Goal: Information Seeking & Learning: Check status

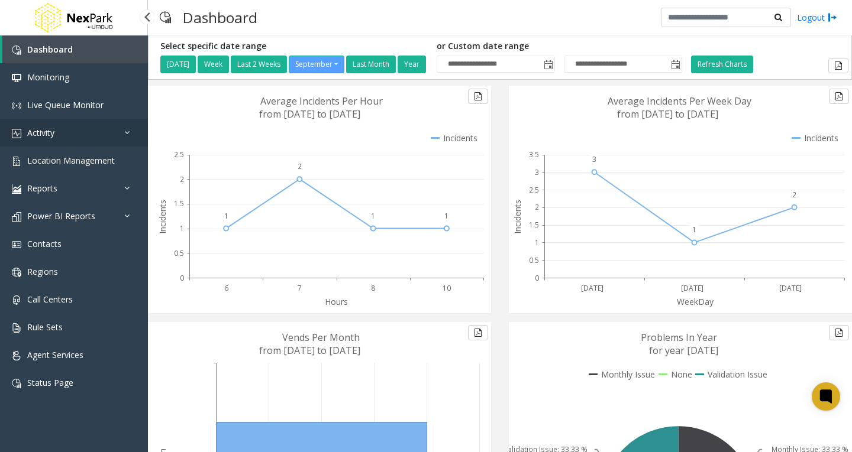
click at [90, 135] on link "Activity" at bounding box center [74, 133] width 148 height 28
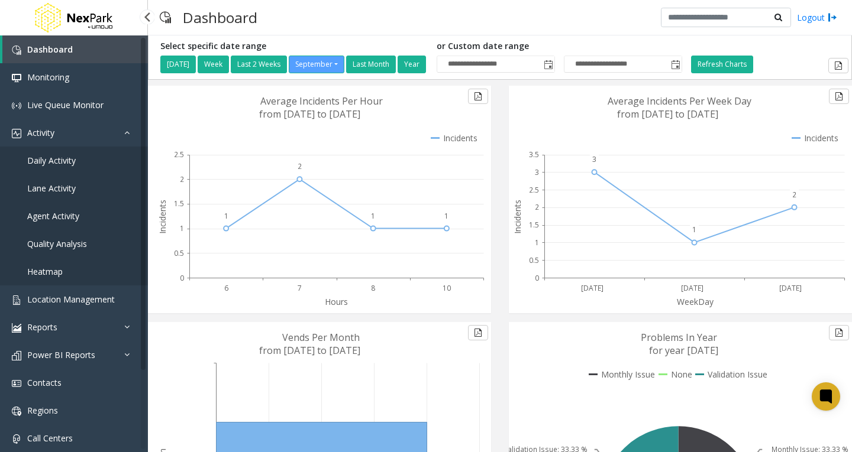
click at [73, 163] on span "Daily Activity" at bounding box center [51, 160] width 49 height 11
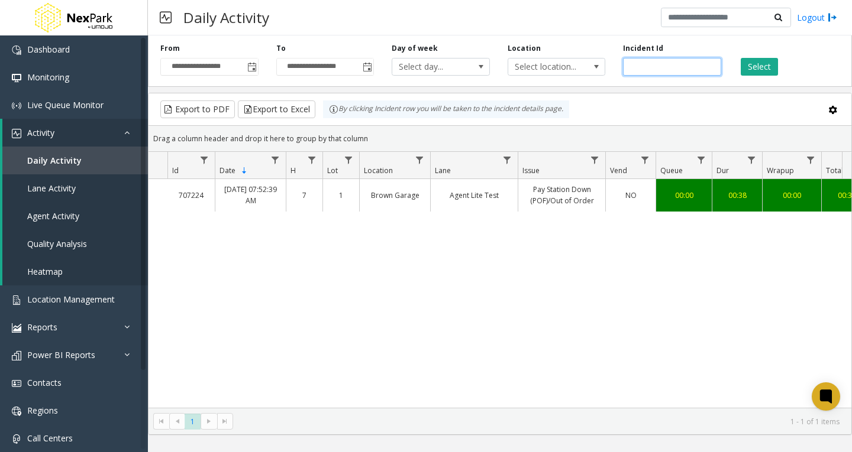
click at [670, 66] on input "number" at bounding box center [672, 67] width 98 height 18
paste input "******"
click at [758, 70] on button "Select" at bounding box center [759, 67] width 37 height 18
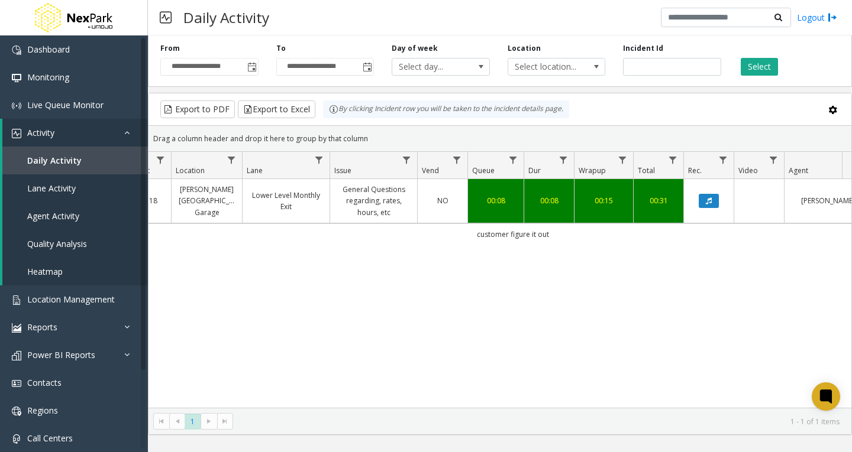
scroll to position [0, 193]
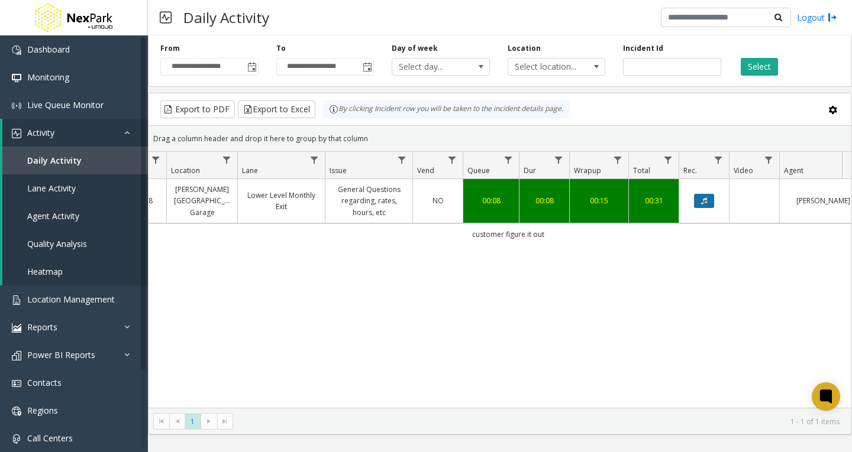
click at [703, 202] on icon "Data table" at bounding box center [704, 201] width 6 height 7
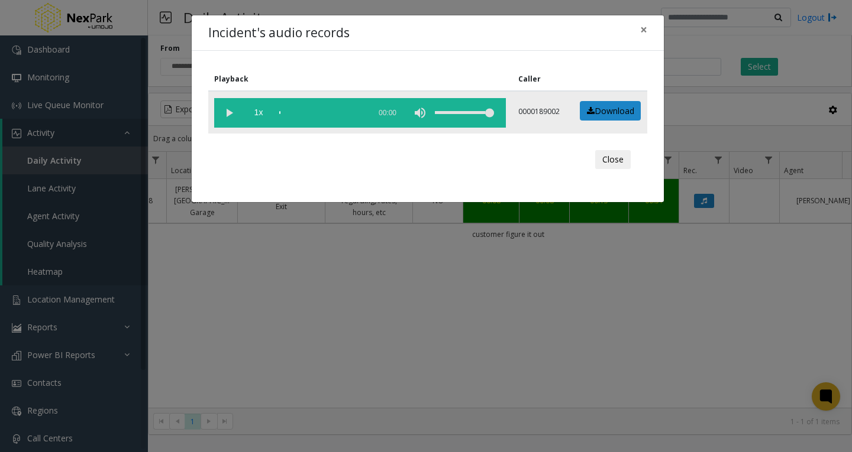
click at [225, 111] on vg-play-pause at bounding box center [229, 113] width 30 height 30
click at [648, 30] on button "×" at bounding box center [644, 29] width 24 height 29
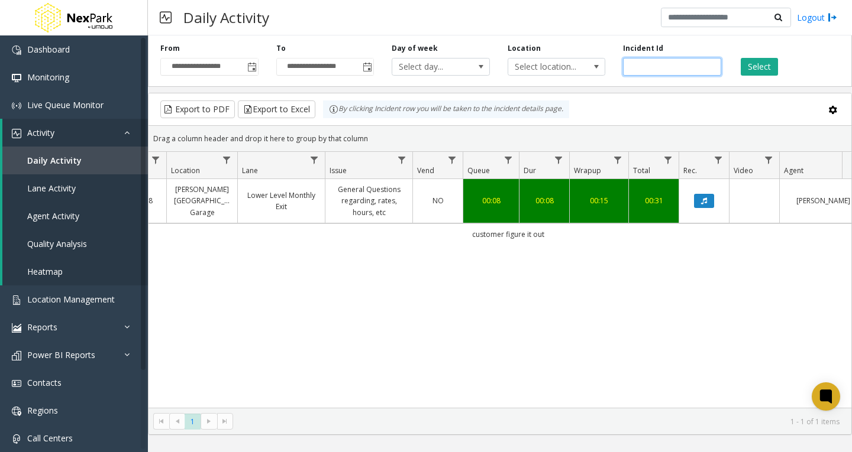
click at [639, 62] on input "******" at bounding box center [672, 67] width 98 height 18
paste input "number"
click at [754, 66] on button "Select" at bounding box center [759, 67] width 37 height 18
click at [709, 201] on button "Data table" at bounding box center [704, 201] width 20 height 14
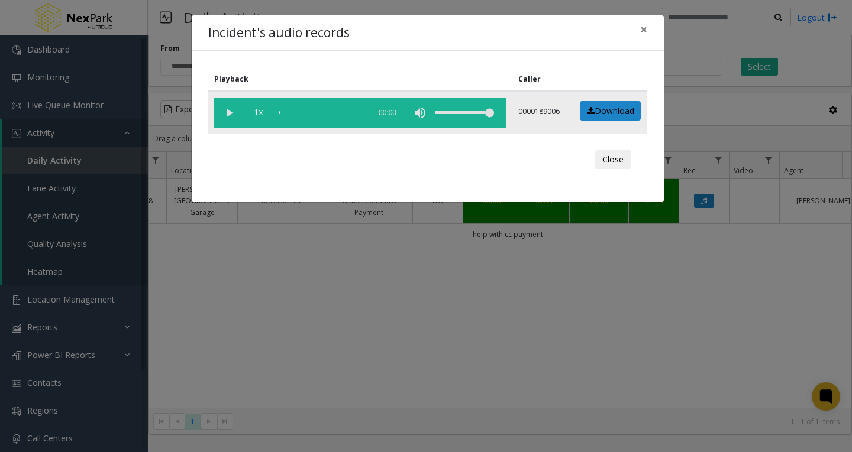
click at [234, 111] on vg-play-pause at bounding box center [229, 113] width 30 height 30
click at [285, 112] on div "scrub bar" at bounding box center [321, 113] width 85 height 30
click at [290, 111] on div "scrub bar" at bounding box center [321, 113] width 85 height 30
click at [294, 110] on div "scrub bar" at bounding box center [321, 113] width 85 height 30
click at [292, 113] on div "scrub bar" at bounding box center [321, 113] width 85 height 30
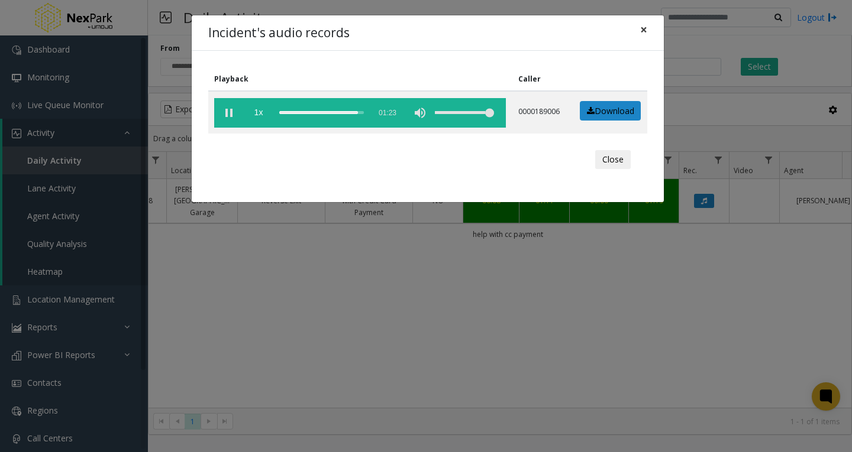
click at [640, 30] on span "×" at bounding box center [643, 29] width 7 height 17
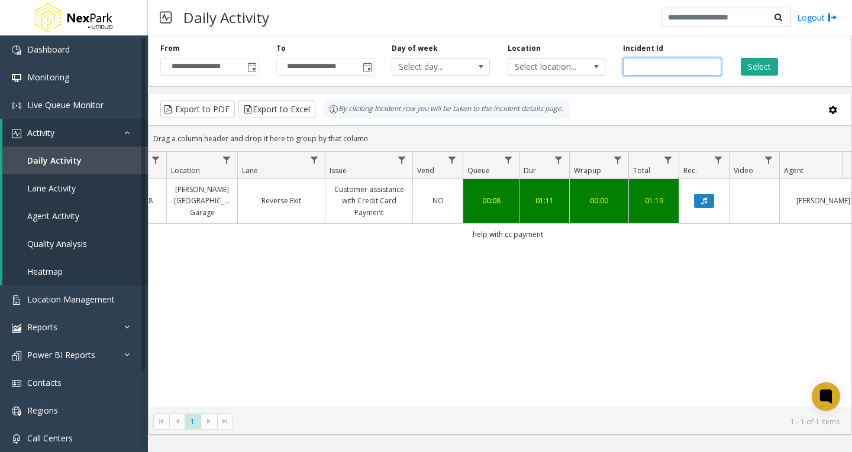
click at [641, 63] on input "******" at bounding box center [672, 67] width 98 height 18
click at [756, 69] on button "Select" at bounding box center [759, 67] width 37 height 18
click at [649, 69] on input "******" at bounding box center [672, 67] width 98 height 18
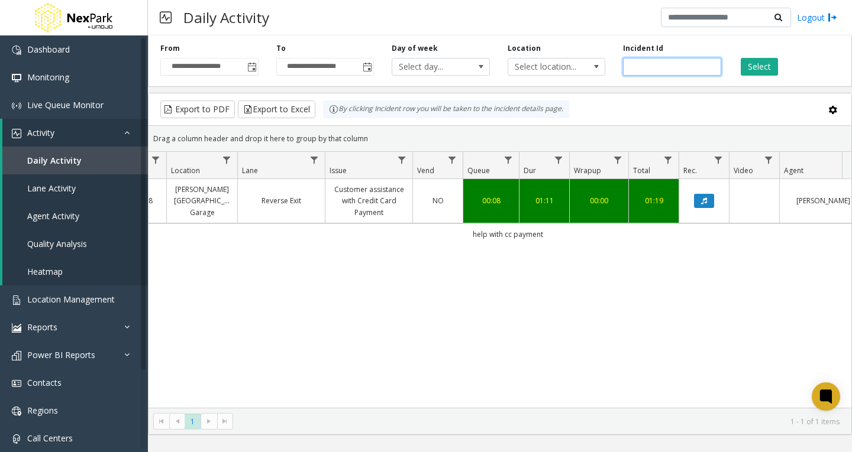
paste input "number"
click at [749, 65] on button "Select" at bounding box center [759, 67] width 37 height 18
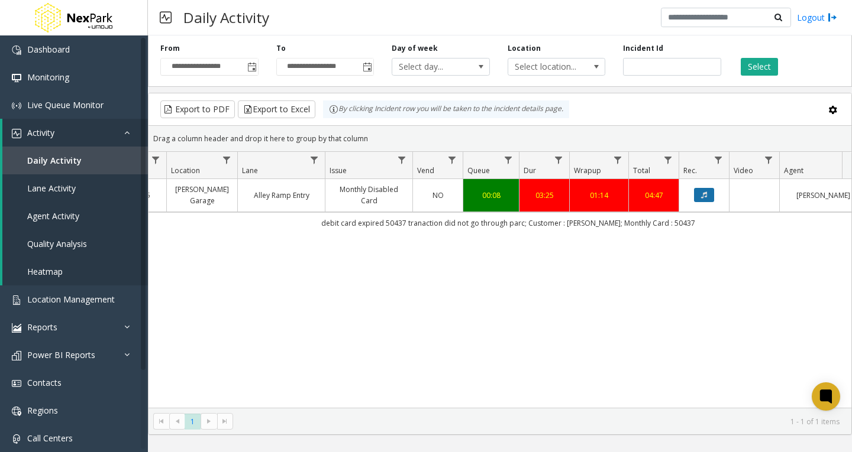
click at [714, 195] on button "Data table" at bounding box center [704, 195] width 20 height 14
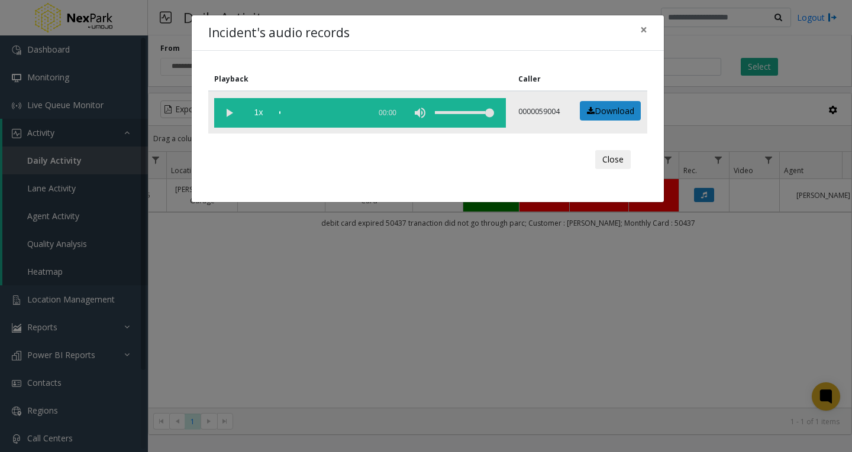
click at [227, 111] on vg-play-pause at bounding box center [229, 113] width 30 height 30
click at [282, 111] on div "scrub bar" at bounding box center [321, 113] width 85 height 30
click at [286, 111] on div "scrub bar" at bounding box center [321, 113] width 85 height 30
click at [283, 112] on div "scrub bar" at bounding box center [321, 113] width 85 height 30
click at [227, 109] on vg-play-pause at bounding box center [229, 113] width 30 height 30
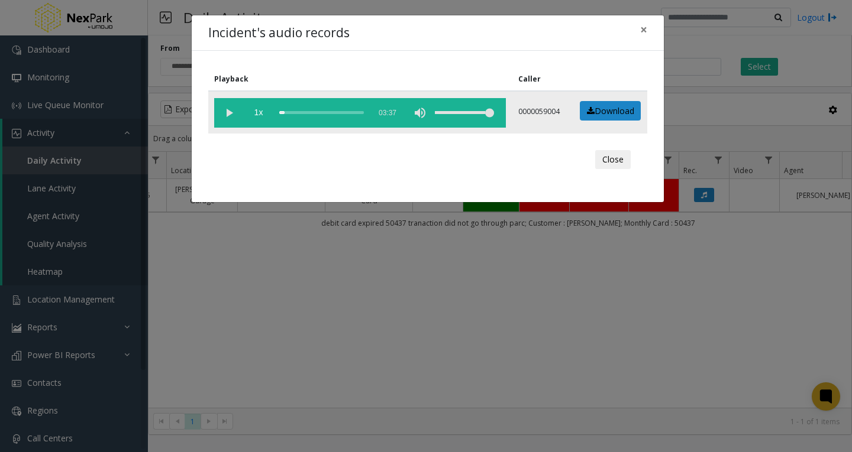
click at [226, 110] on vg-play-pause at bounding box center [229, 113] width 30 height 30
click at [222, 113] on vg-play-pause at bounding box center [229, 113] width 30 height 30
click at [229, 109] on vg-play-pause at bounding box center [229, 113] width 30 height 30
click at [233, 113] on vg-play-pause at bounding box center [229, 113] width 30 height 30
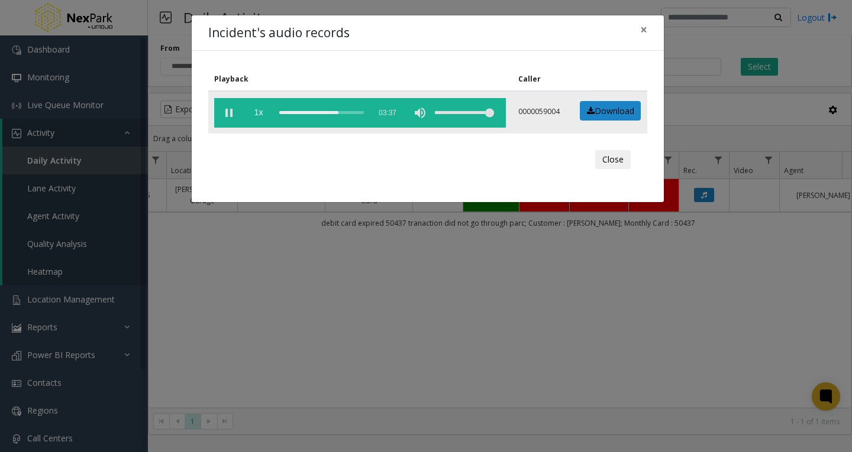
click at [229, 109] on vg-play-pause at bounding box center [229, 113] width 30 height 30
click at [642, 27] on span "×" at bounding box center [643, 29] width 7 height 17
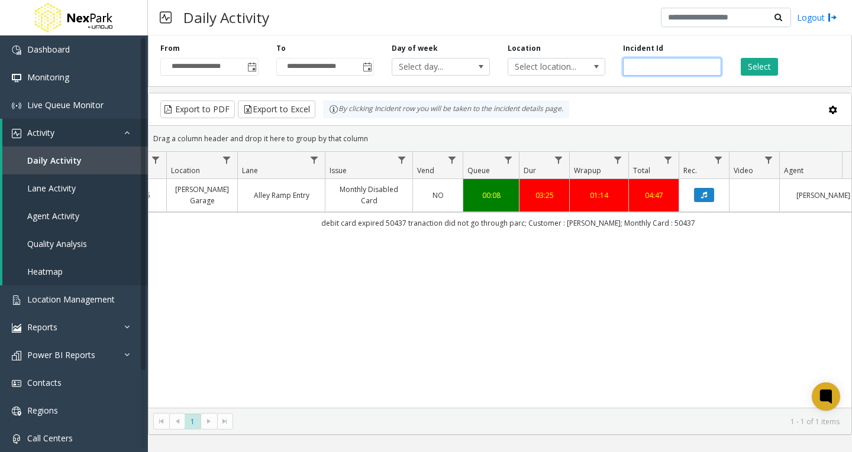
click at [648, 64] on input "******" at bounding box center [672, 67] width 98 height 18
paste input "number"
click at [774, 72] on button "Select" at bounding box center [759, 67] width 37 height 18
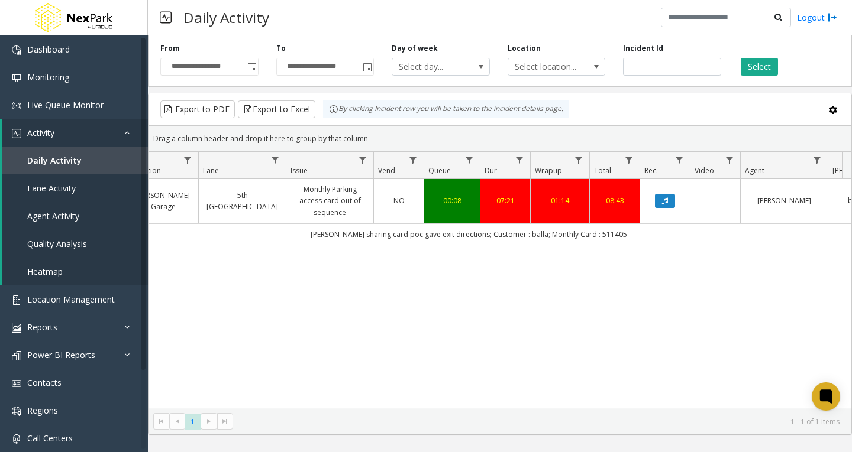
scroll to position [0, 237]
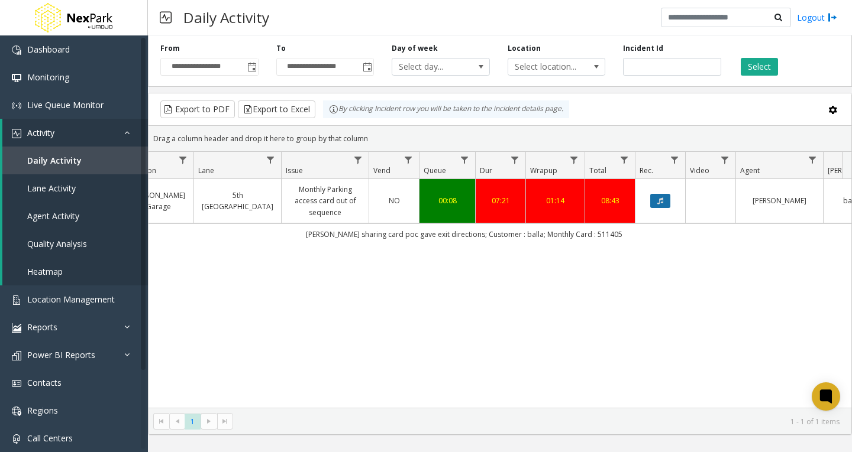
click at [661, 201] on icon "Data table" at bounding box center [660, 201] width 6 height 7
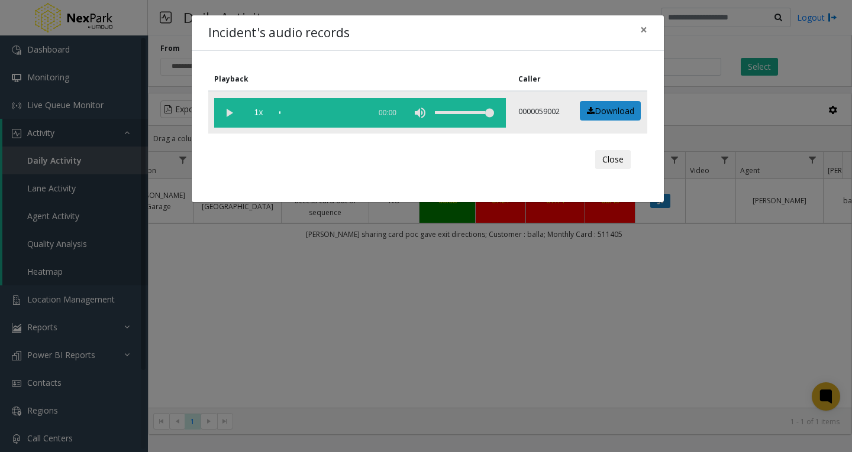
click at [228, 112] on vg-play-pause at bounding box center [229, 113] width 30 height 30
click at [283, 111] on div "scrub bar" at bounding box center [321, 113] width 85 height 30
click at [229, 112] on vg-play-pause at bounding box center [229, 113] width 30 height 30
click at [223, 113] on vg-play-pause at bounding box center [229, 113] width 30 height 30
click at [357, 114] on div "scrub bar" at bounding box center [321, 113] width 85 height 30
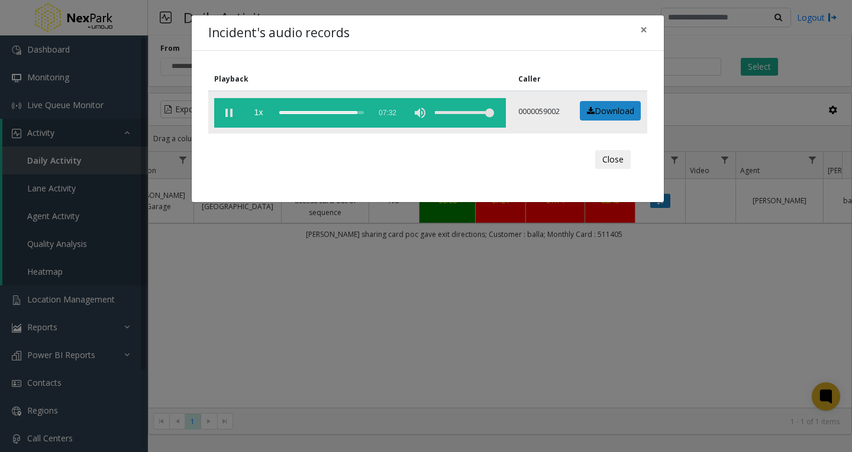
click at [361, 113] on div "scrub bar" at bounding box center [321, 113] width 85 height 30
click at [359, 114] on div "scrub bar" at bounding box center [321, 113] width 85 height 30
click at [355, 114] on div "scrub bar" at bounding box center [321, 113] width 85 height 30
click at [645, 30] on span "×" at bounding box center [643, 29] width 7 height 17
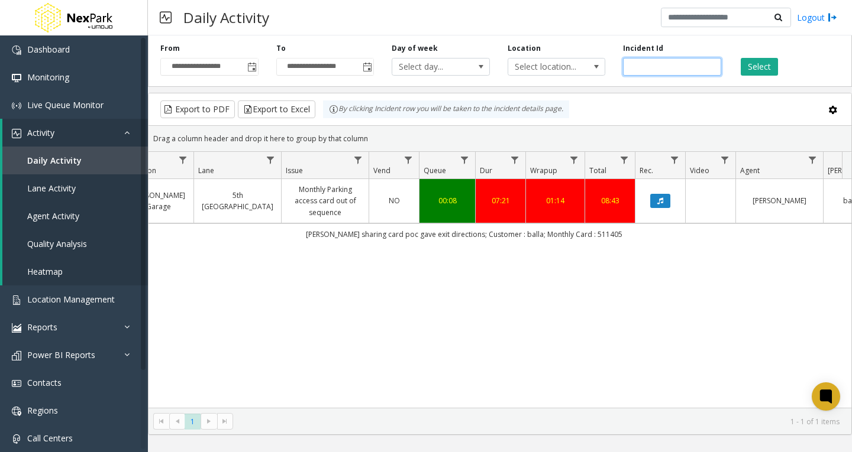
click at [644, 62] on input "******" at bounding box center [672, 67] width 98 height 18
paste input "number"
click at [755, 66] on button "Select" at bounding box center [759, 67] width 37 height 18
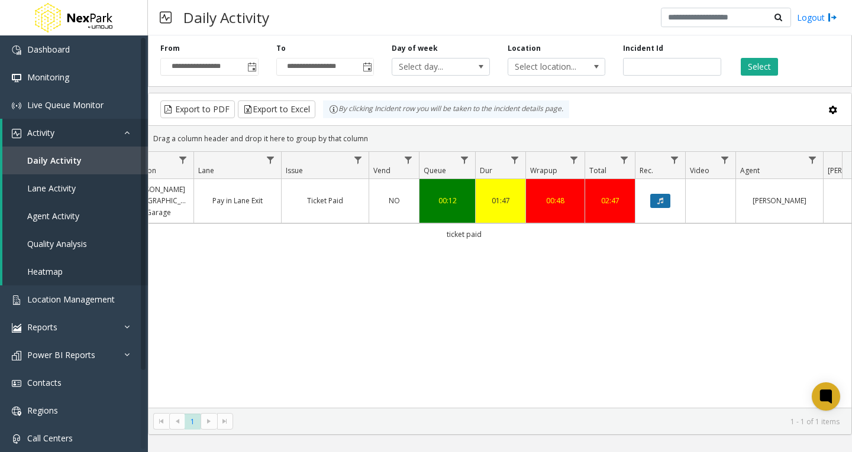
click at [665, 195] on button "Data table" at bounding box center [660, 201] width 20 height 14
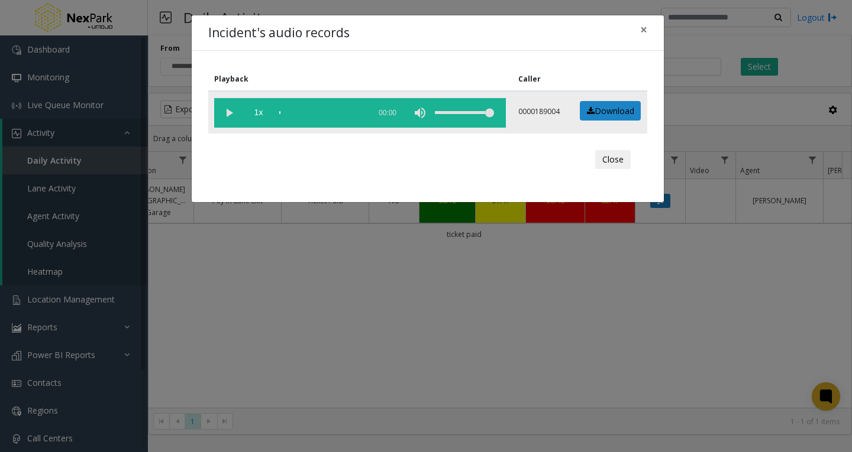
click at [234, 109] on vg-play-pause at bounding box center [229, 113] width 30 height 30
click at [258, 112] on span "1x" at bounding box center [259, 113] width 30 height 30
click at [262, 112] on span "1.5x" at bounding box center [259, 113] width 30 height 30
click at [264, 111] on span "2x" at bounding box center [259, 113] width 30 height 30
click at [263, 112] on span "0.5x" at bounding box center [259, 113] width 30 height 30
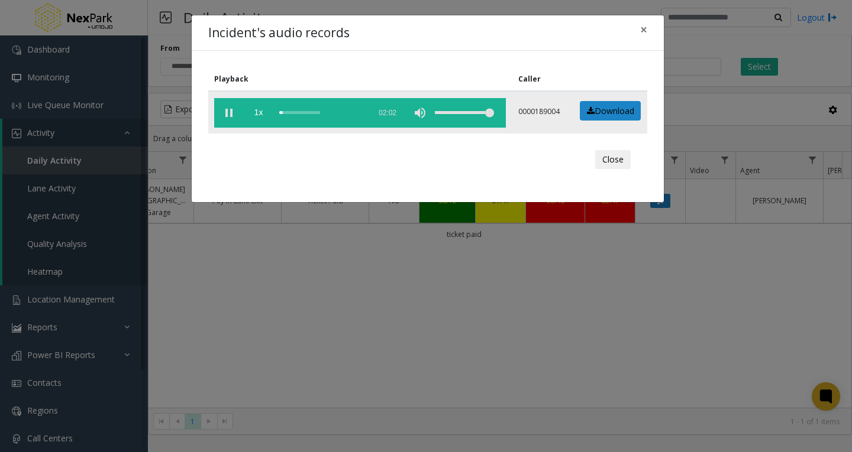
click at [283, 112] on div "scrub bar" at bounding box center [321, 113] width 85 height 30
click at [286, 112] on div "scrub bar" at bounding box center [321, 113] width 85 height 30
click at [291, 114] on div "scrub bar" at bounding box center [321, 113] width 85 height 30
click at [641, 31] on span "×" at bounding box center [643, 29] width 7 height 17
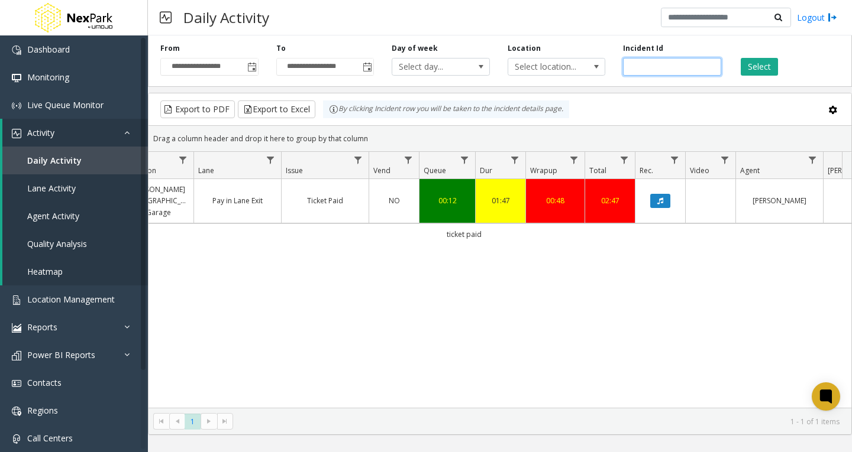
click at [642, 67] on input "******" at bounding box center [672, 67] width 98 height 18
paste input "number"
type input "******"
click at [762, 69] on button "Select" at bounding box center [759, 67] width 37 height 18
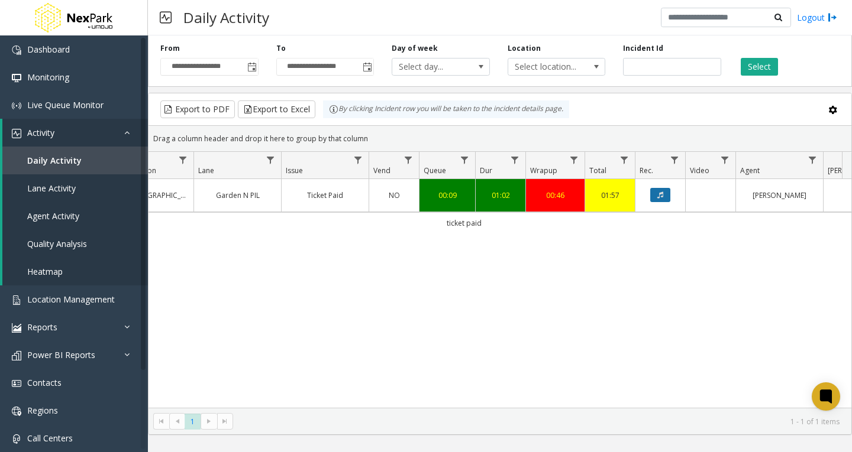
click at [669, 196] on button "Data table" at bounding box center [660, 195] width 20 height 14
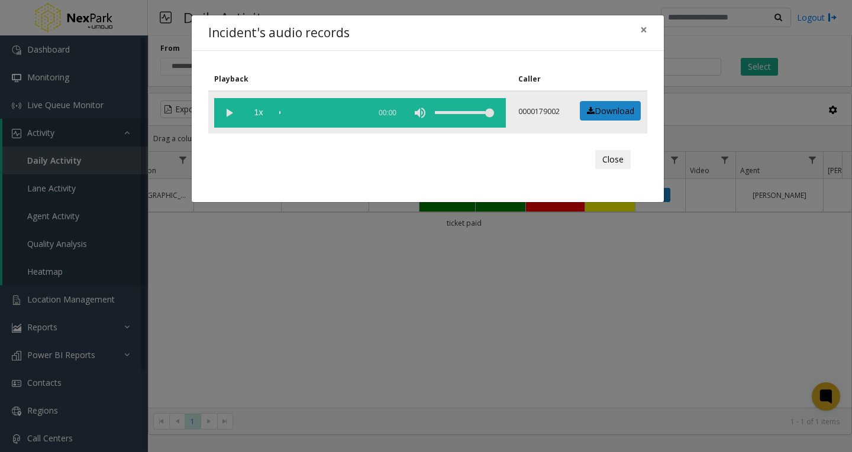
click at [234, 109] on vg-play-pause at bounding box center [229, 113] width 30 height 30
click at [284, 112] on div "scrub bar" at bounding box center [321, 113] width 85 height 30
click at [287, 112] on div "scrub bar" at bounding box center [321, 113] width 85 height 30
click at [291, 112] on div "scrub bar" at bounding box center [321, 113] width 85 height 30
click at [296, 112] on div "scrub bar" at bounding box center [321, 113] width 85 height 30
